Goal: Check status: Check status

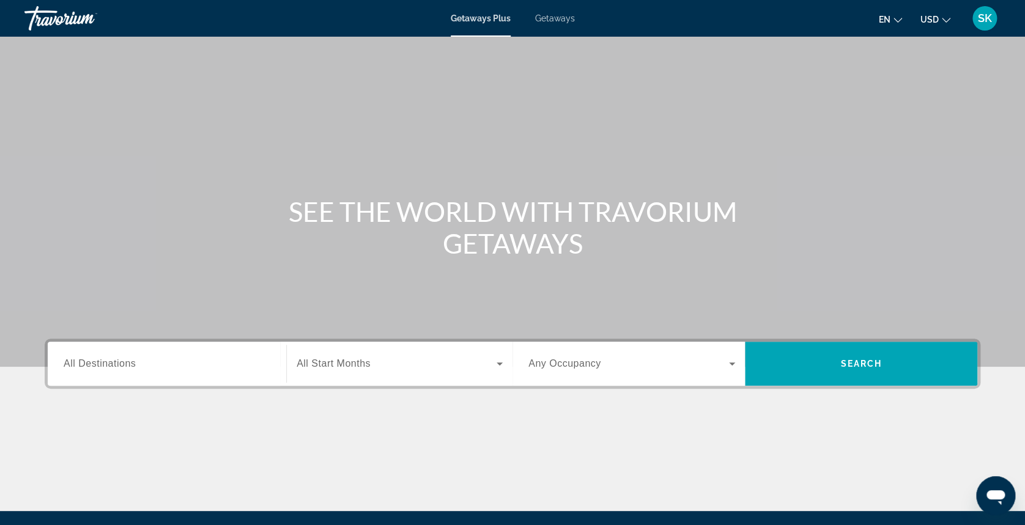
click at [986, 12] on span "SK" at bounding box center [985, 18] width 14 height 12
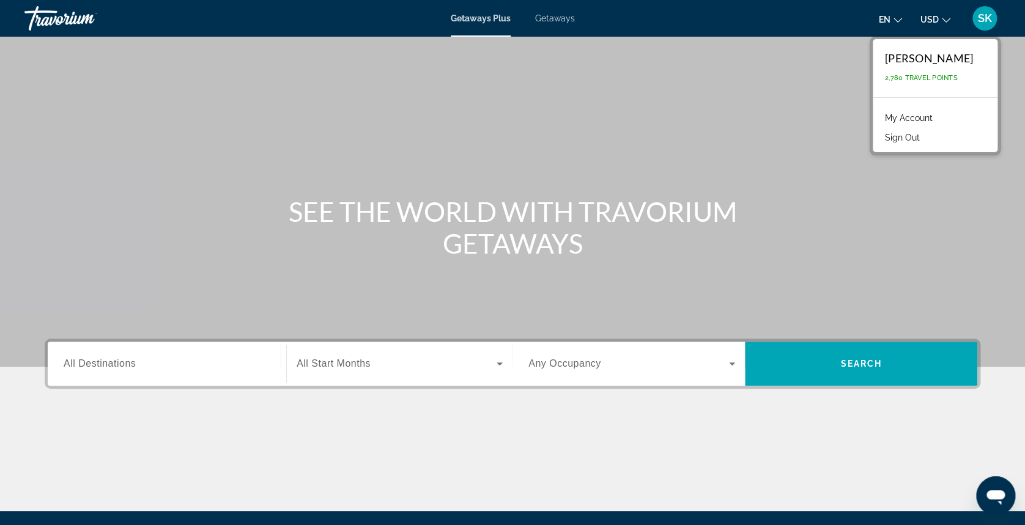
click at [900, 114] on link "My Account" at bounding box center [909, 118] width 60 height 16
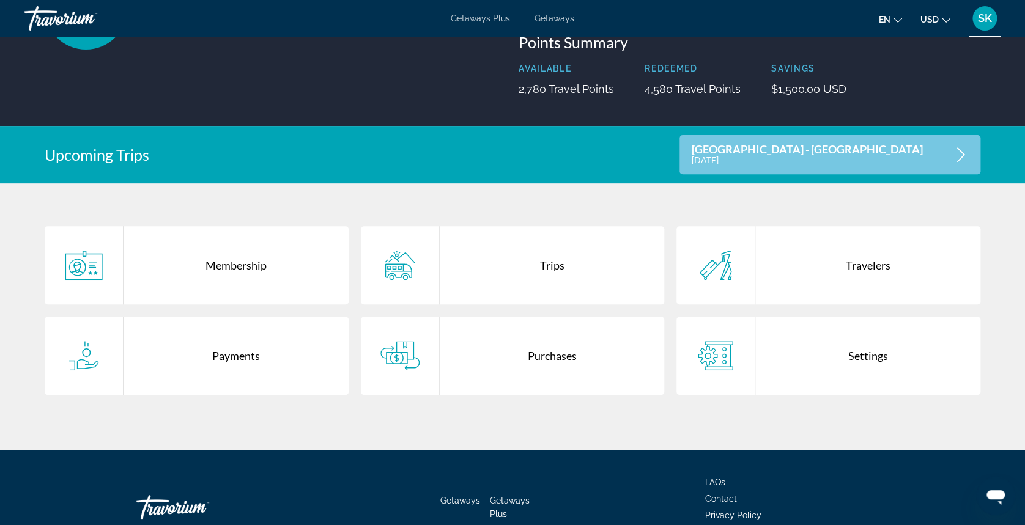
scroll to position [152, 0]
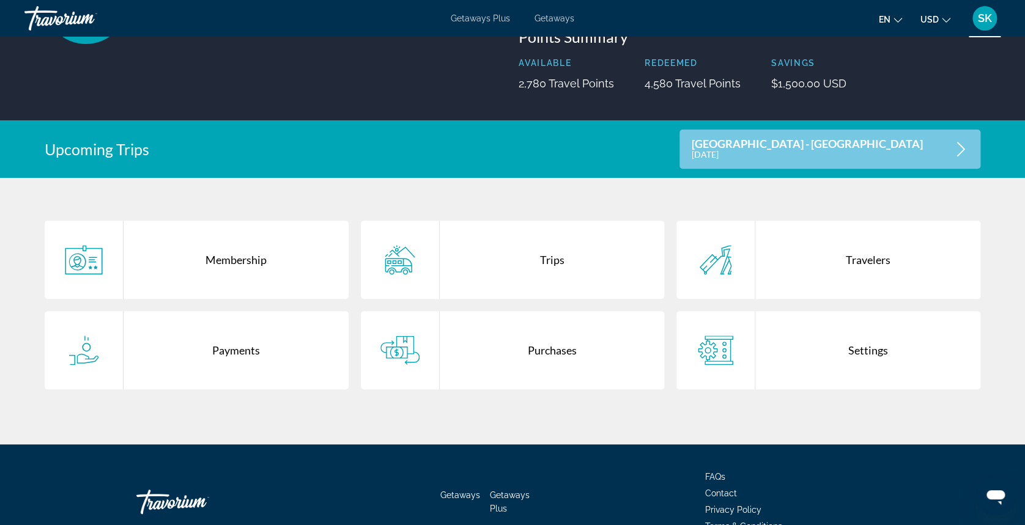
click at [549, 352] on div "Purchases" at bounding box center [552, 350] width 225 height 78
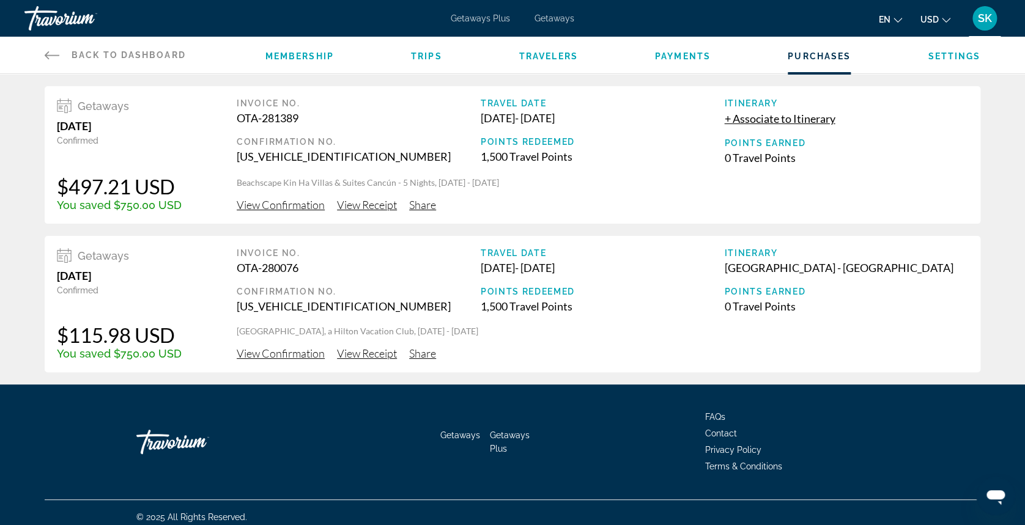
click at [421, 50] on li "Trips" at bounding box center [426, 54] width 31 height 13
click at [421, 53] on span "Trips" at bounding box center [426, 56] width 31 height 10
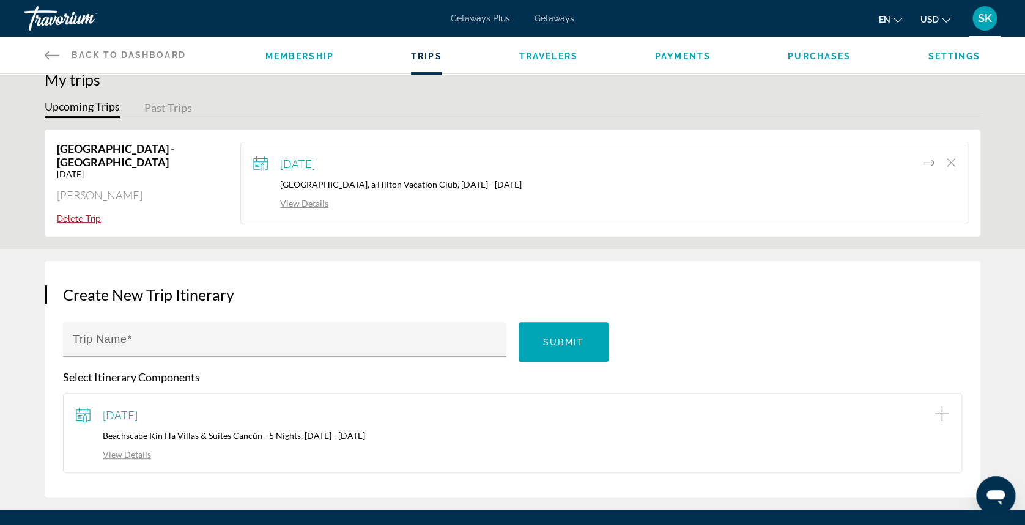
scroll to position [10, 0]
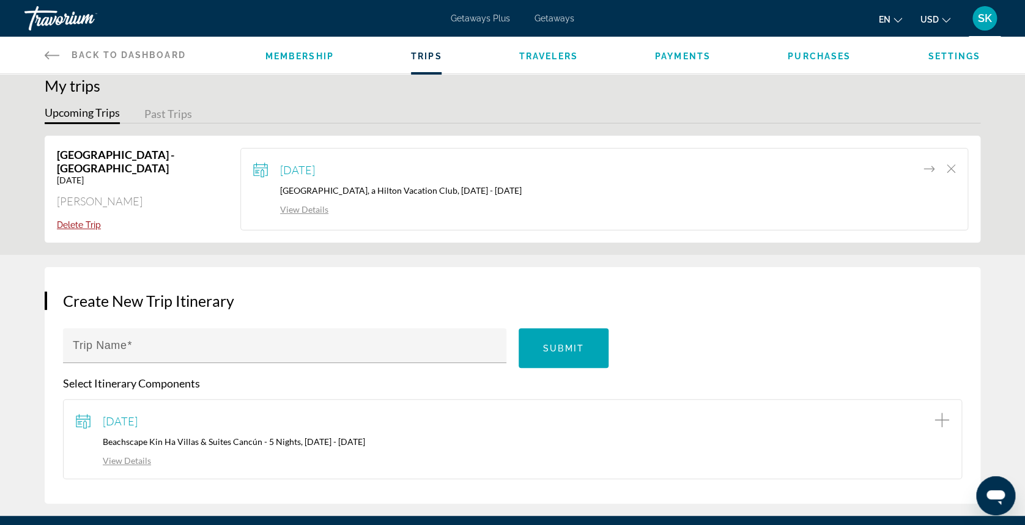
click at [303, 210] on link "View Details" at bounding box center [290, 209] width 75 height 10
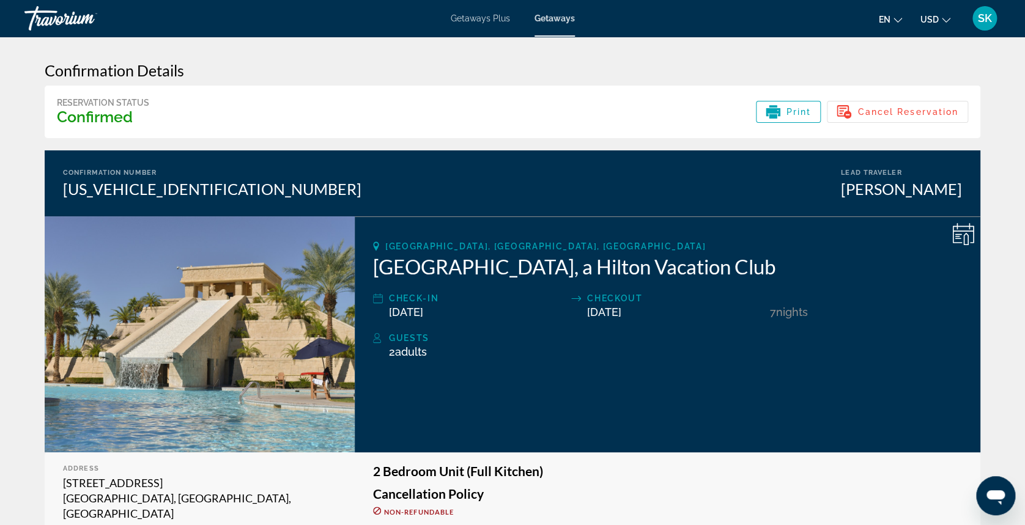
click at [982, 22] on span "SK" at bounding box center [985, 18] width 14 height 12
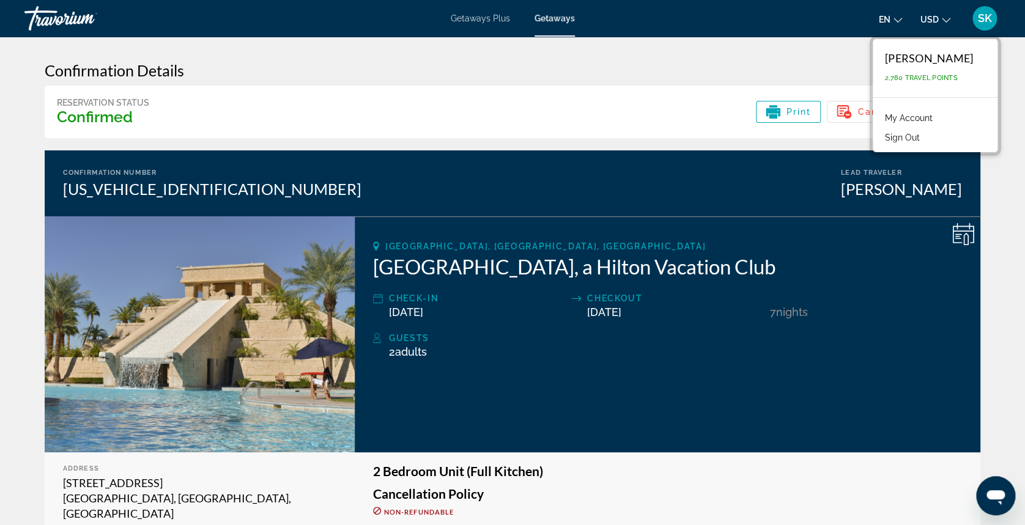
click at [901, 114] on link "My Account" at bounding box center [909, 118] width 60 height 16
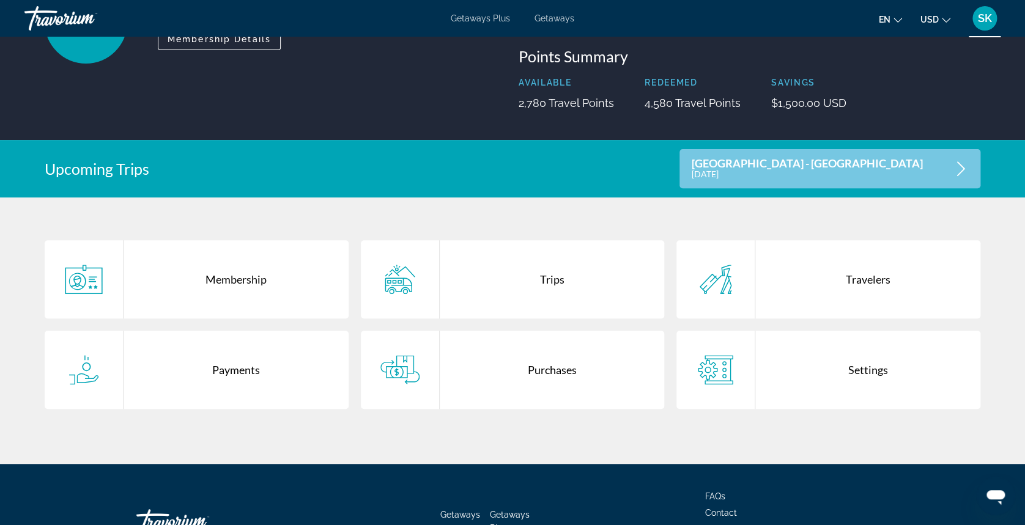
scroll to position [135, 0]
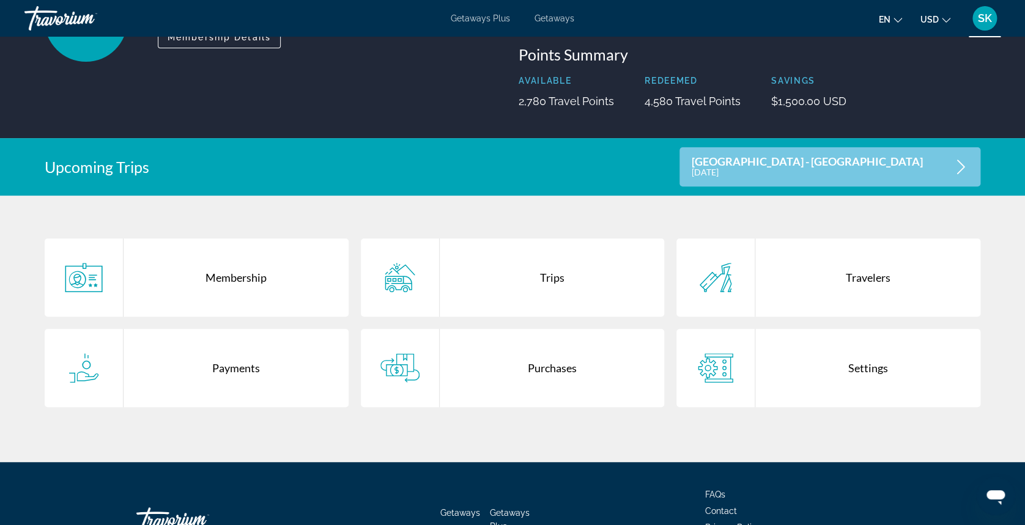
click at [495, 272] on div "Trips" at bounding box center [552, 278] width 225 height 78
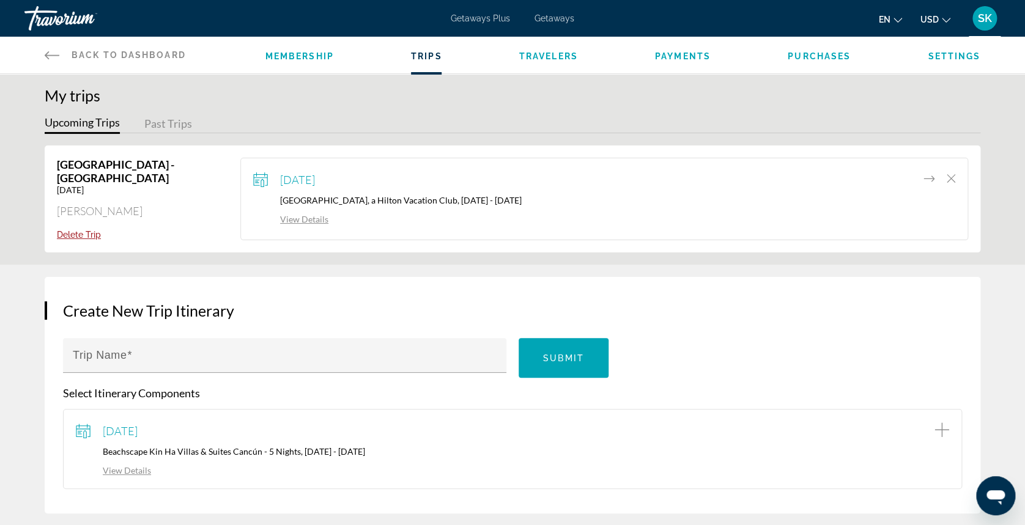
click at [316, 217] on link "View Details" at bounding box center [290, 219] width 75 height 10
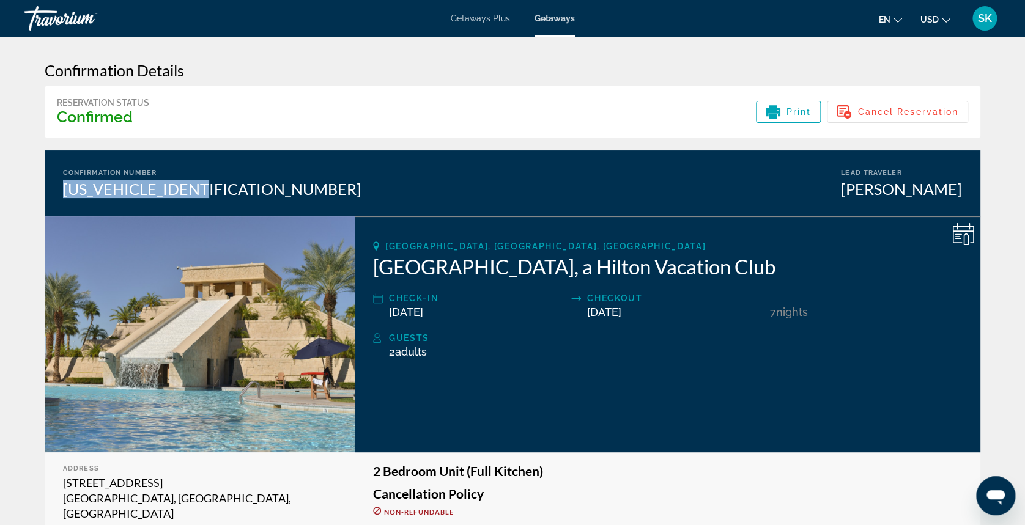
drag, startPoint x: 67, startPoint y: 188, endPoint x: 213, endPoint y: 186, distance: 145.6
click at [213, 186] on div "EVRL0003716000001" at bounding box center [212, 189] width 299 height 18
copy div "EVRL0003716000001"
click at [790, 111] on span "Print" at bounding box center [799, 112] width 25 height 10
